Goal: Task Accomplishment & Management: Manage account settings

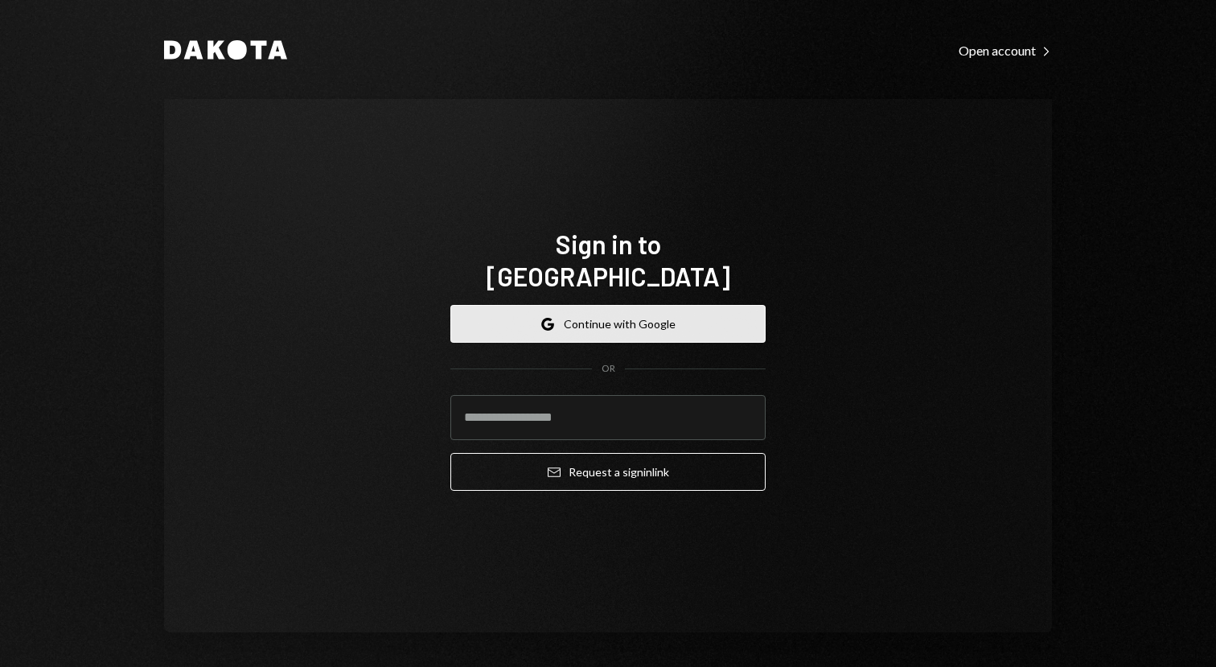
click at [602, 315] on button "Google Continue with Google" at bounding box center [607, 324] width 315 height 38
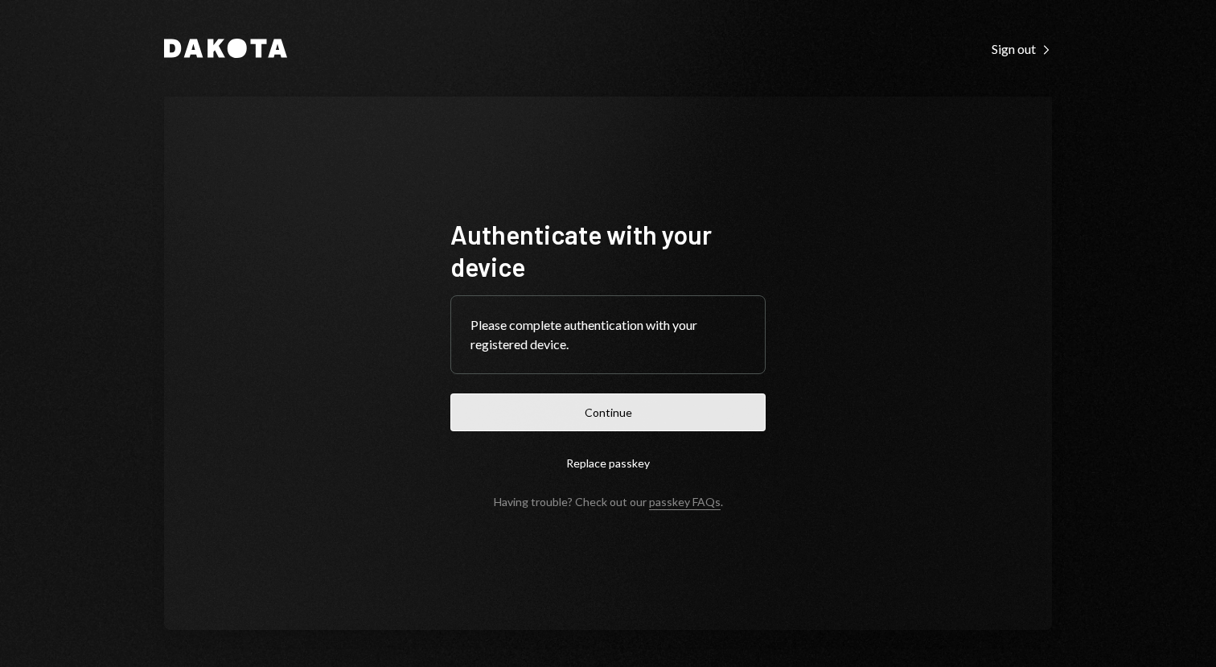
click at [661, 421] on button "Continue" at bounding box center [607, 412] width 315 height 38
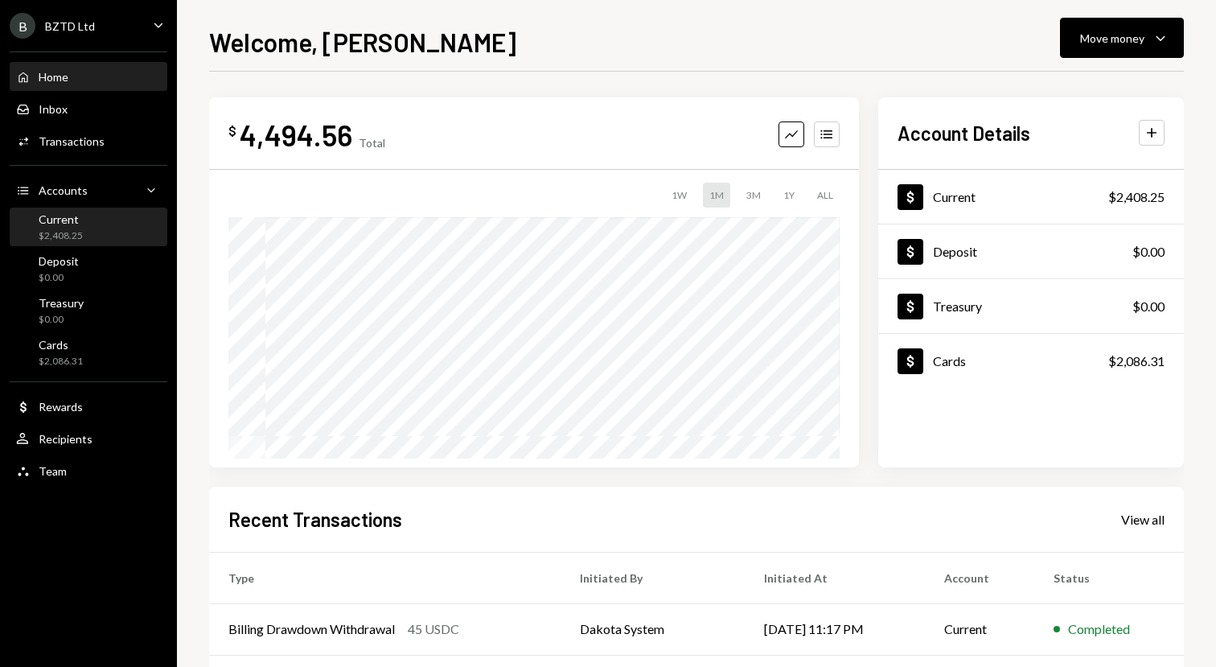
click at [65, 231] on div "$2,408.25" at bounding box center [61, 236] width 44 height 14
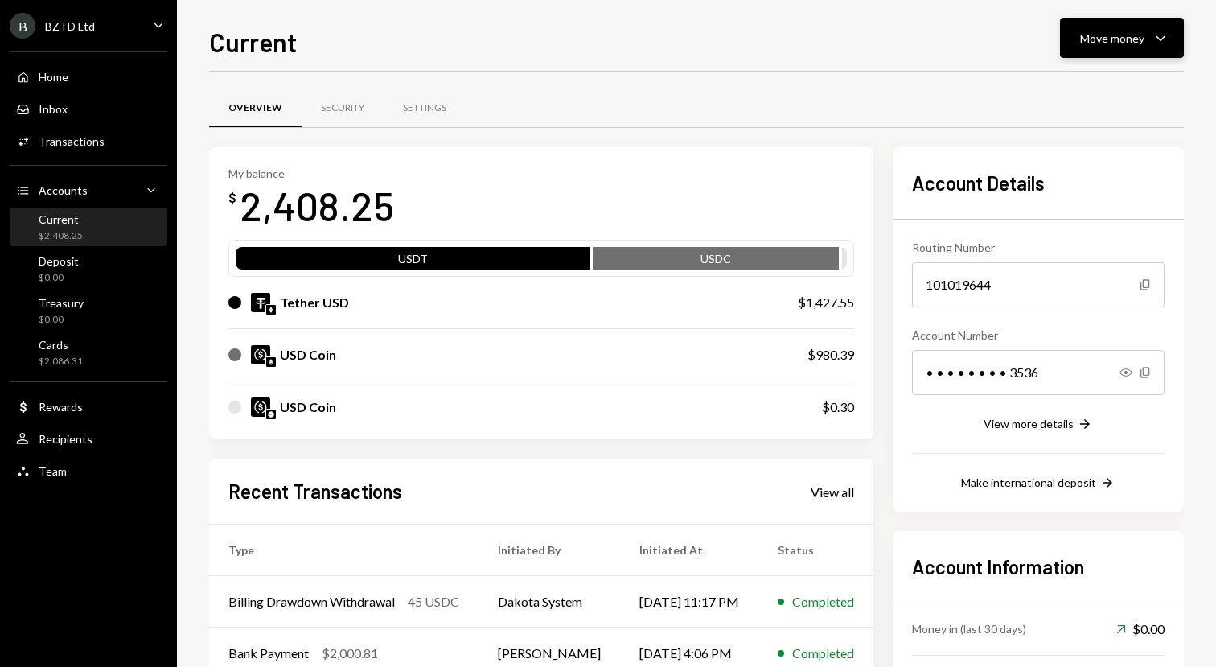
click at [1166, 35] on icon "Caret Down" at bounding box center [1160, 37] width 19 height 19
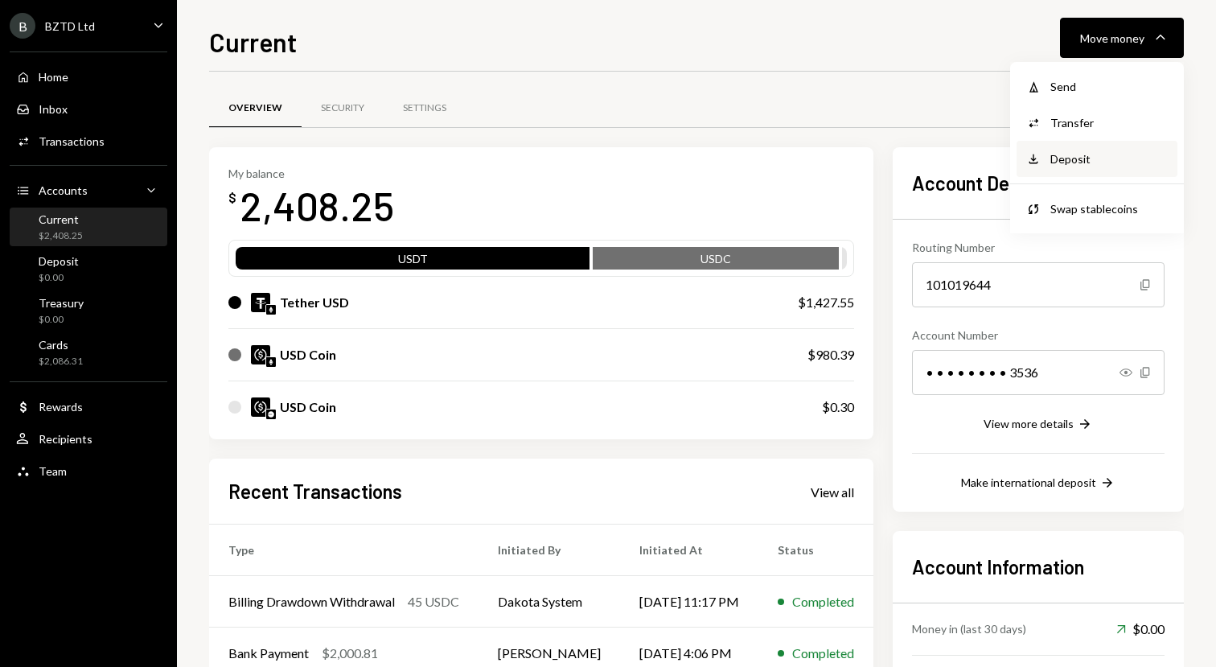
click at [1062, 155] on div "Deposit" at bounding box center [1108, 158] width 117 height 17
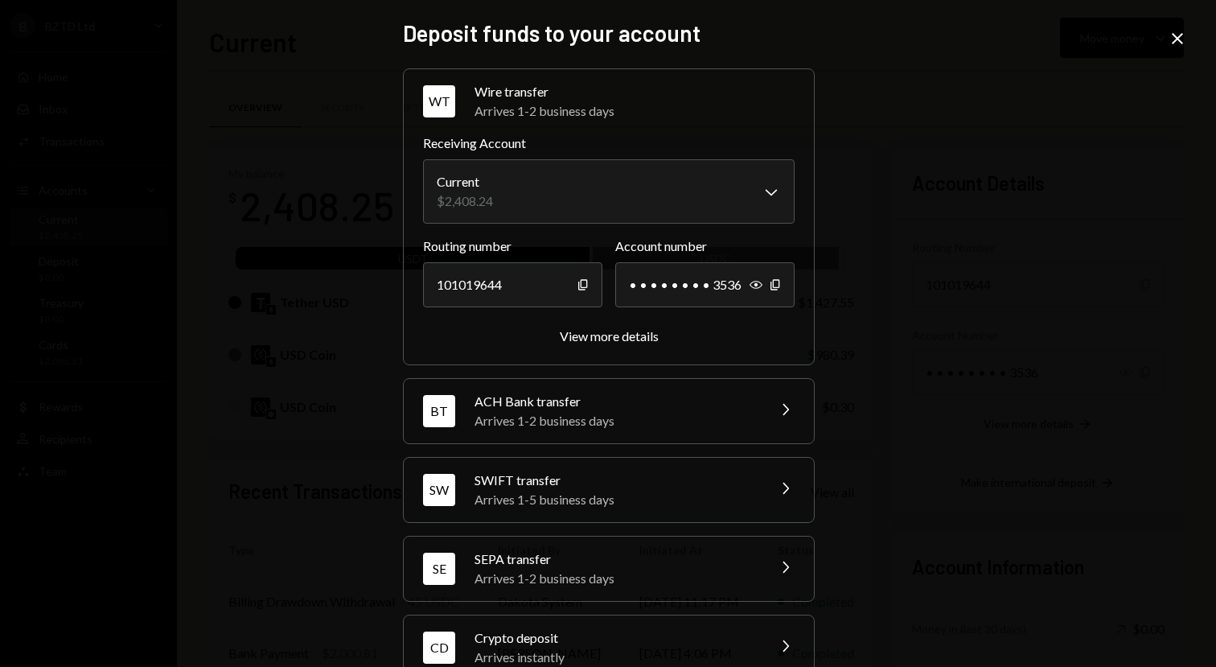
scroll to position [39, 0]
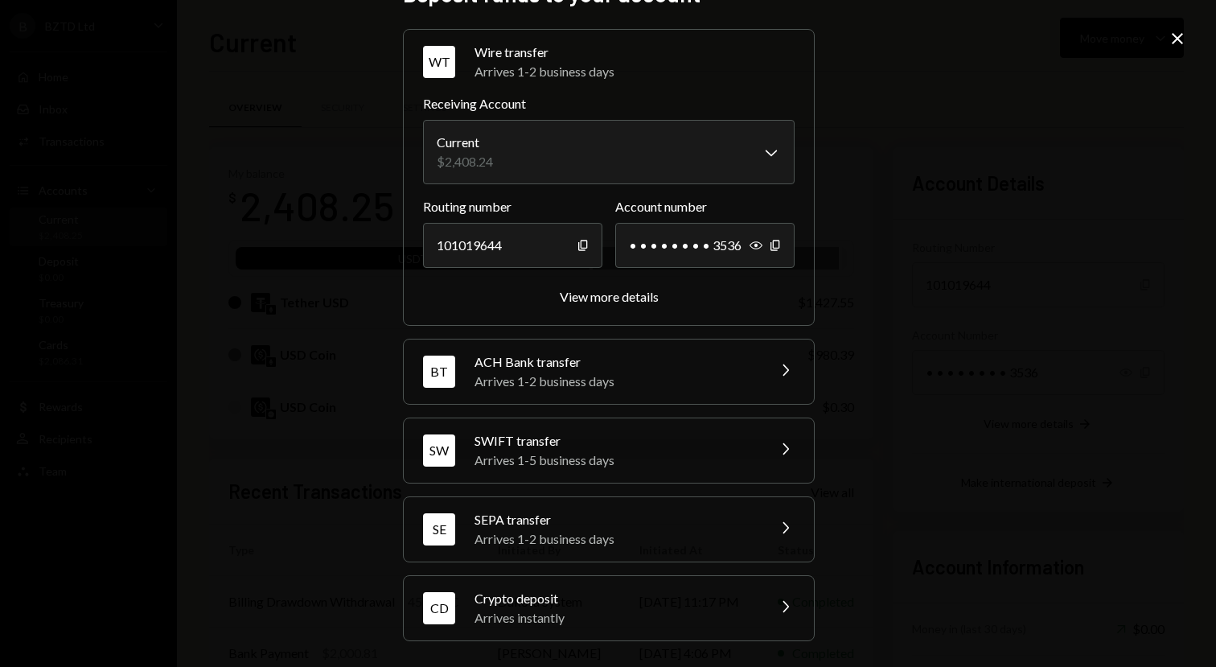
click at [770, 609] on div "CD Crypto deposit Arrives instantly Chevron Right" at bounding box center [609, 608] width 410 height 64
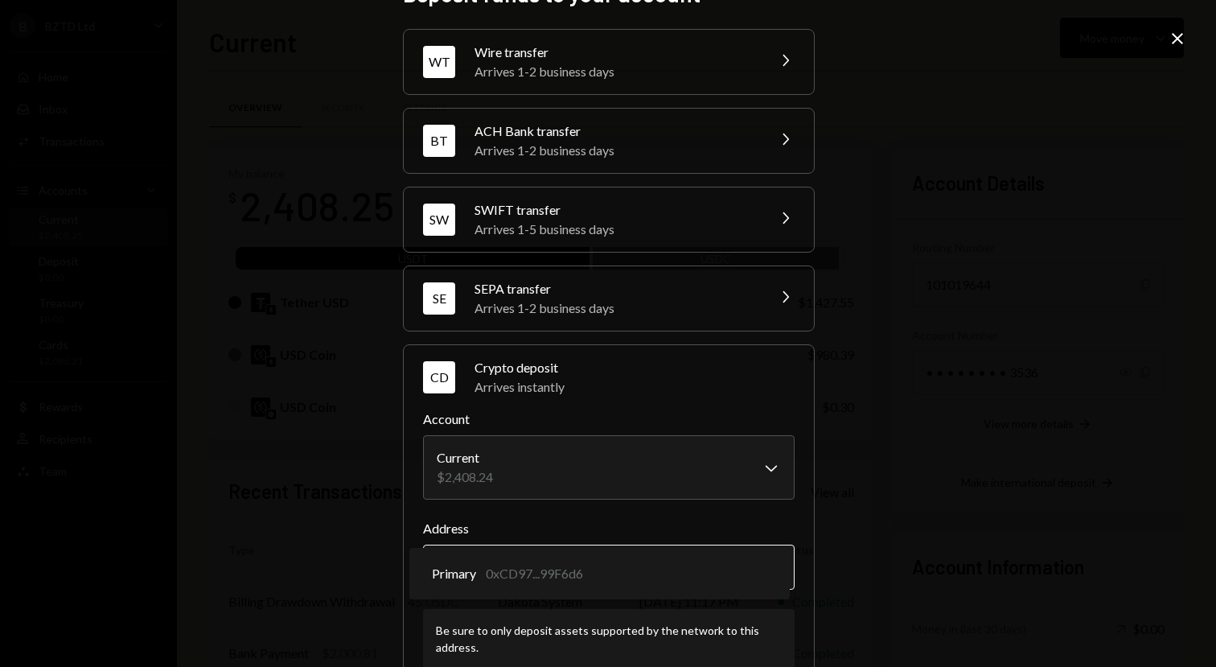
click at [763, 570] on body "B BZTD Ltd Caret Down Home Home Inbox Inbox Activities Transactions Accounts Ac…" at bounding box center [608, 333] width 1216 height 667
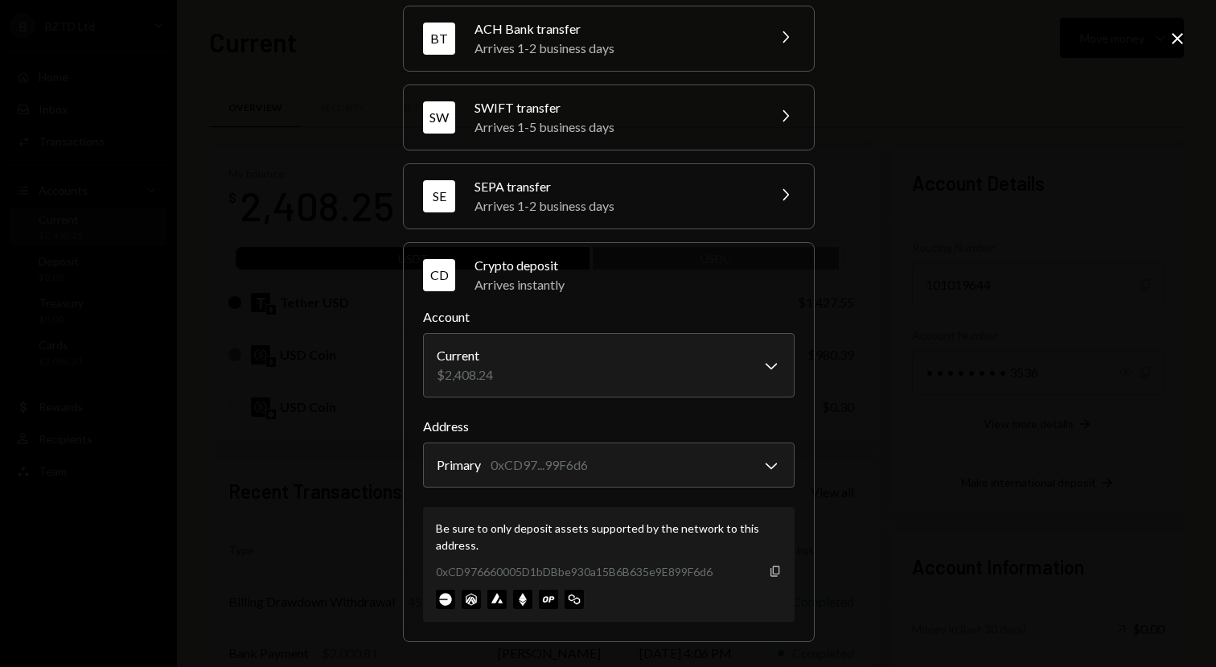
click at [769, 574] on icon "Copy" at bounding box center [775, 571] width 13 height 13
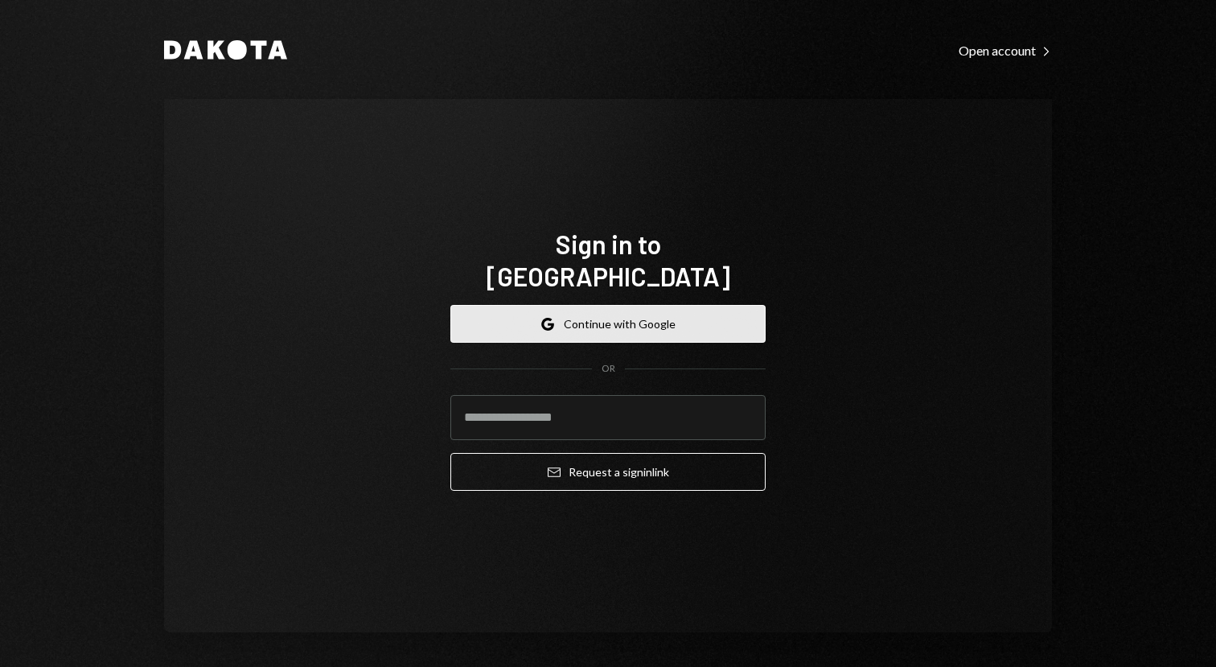
click at [643, 305] on button "Google Continue with Google" at bounding box center [607, 324] width 315 height 38
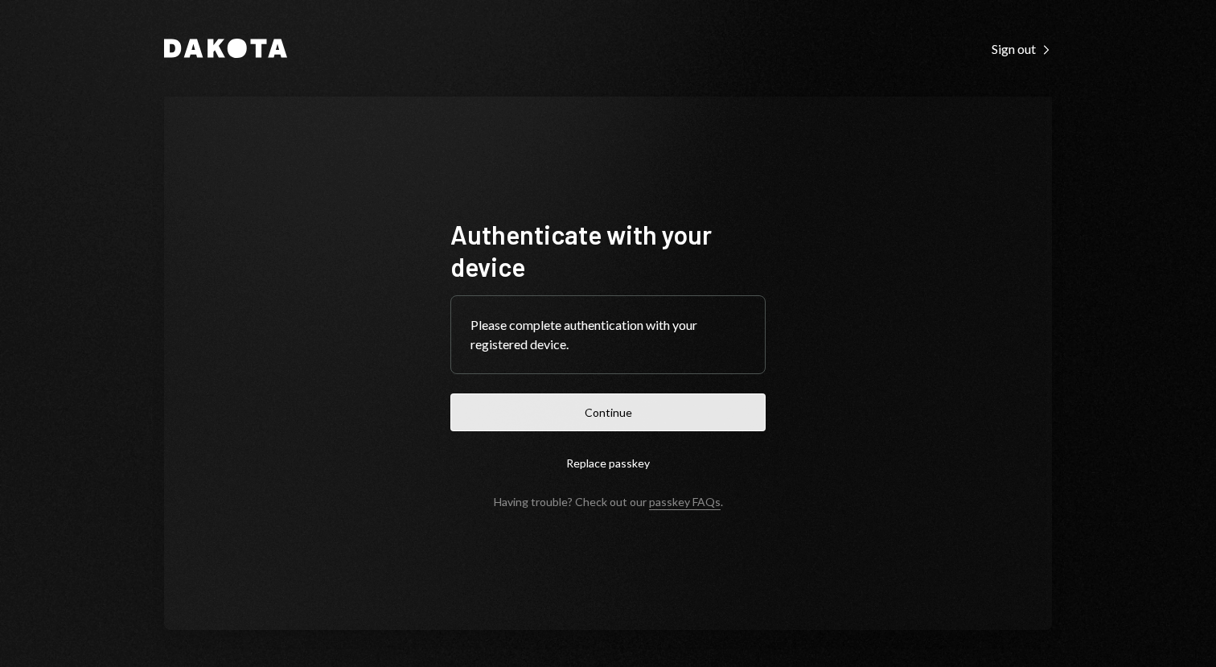
click at [681, 427] on button "Continue" at bounding box center [607, 412] width 315 height 38
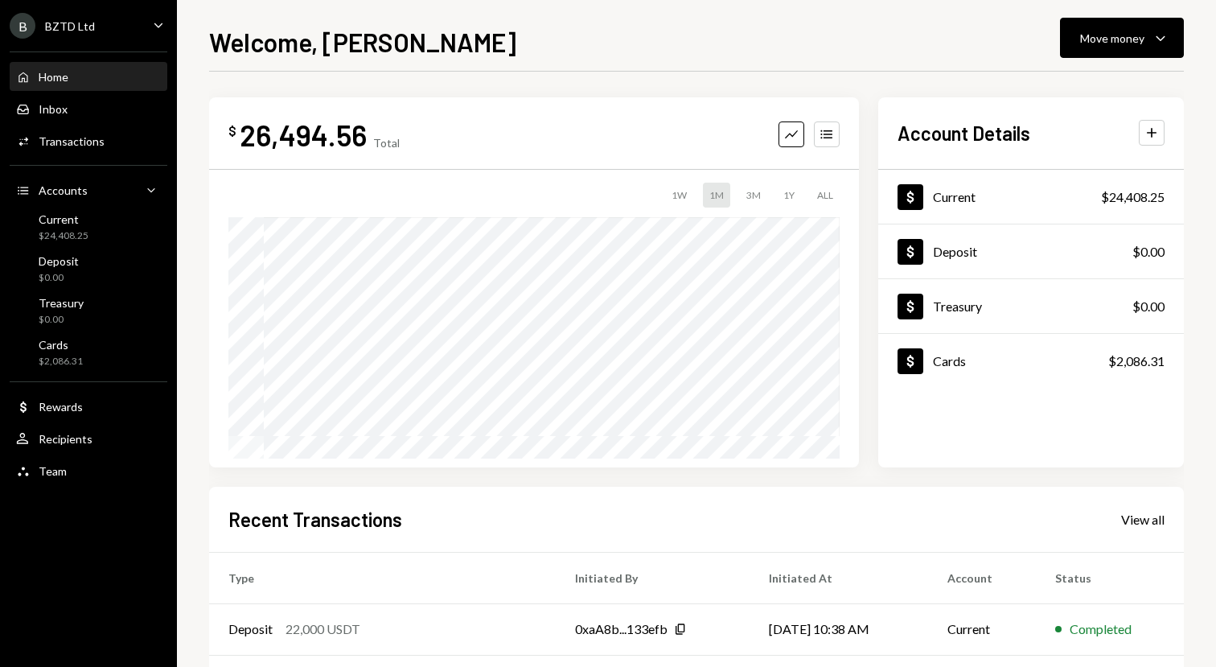
click at [697, 64] on div "Welcome, David Move money Caret Down $ 26,494.56 Total Graph Accounts 1W 1M 3M …" at bounding box center [696, 345] width 975 height 644
